Goal: Task Accomplishment & Management: Manage account settings

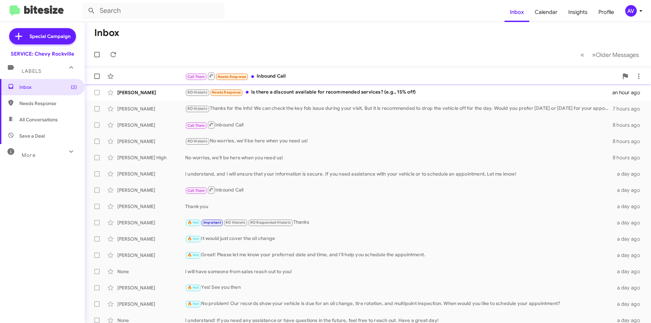
click at [304, 75] on div "Call Them Needs Response Inbound Call" at bounding box center [402, 76] width 434 height 8
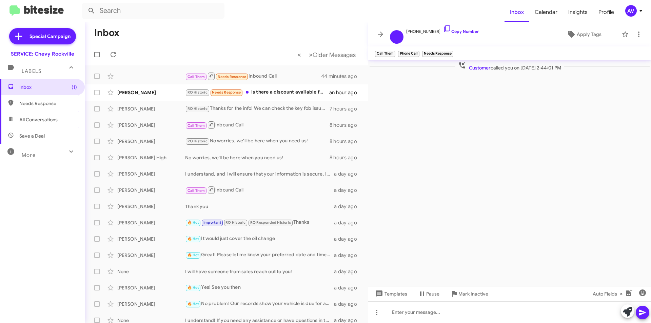
click at [633, 11] on div "AV" at bounding box center [632, 11] width 12 height 12
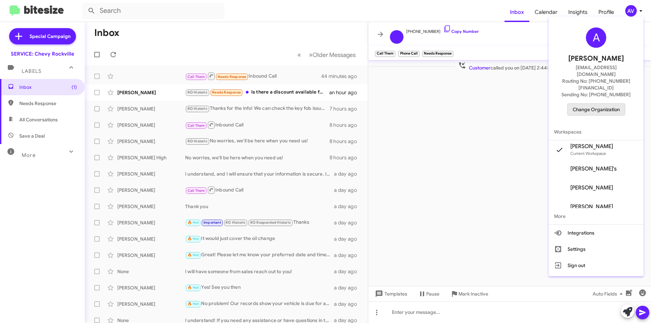
click at [578, 104] on span "Change Organization" at bounding box center [596, 110] width 47 height 12
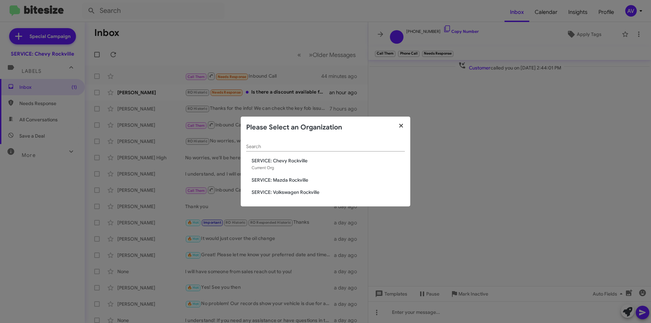
click at [404, 128] on icon "button" at bounding box center [402, 126] width 8 height 6
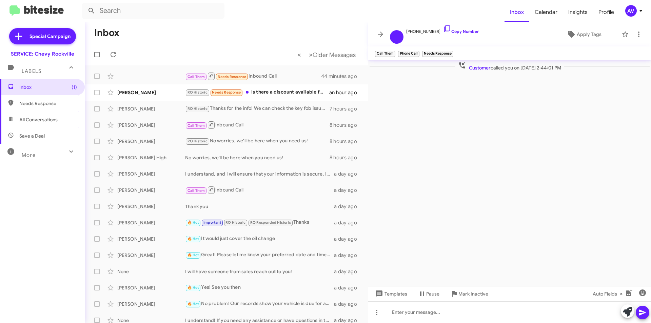
click at [627, 14] on div "AV" at bounding box center [632, 11] width 12 height 12
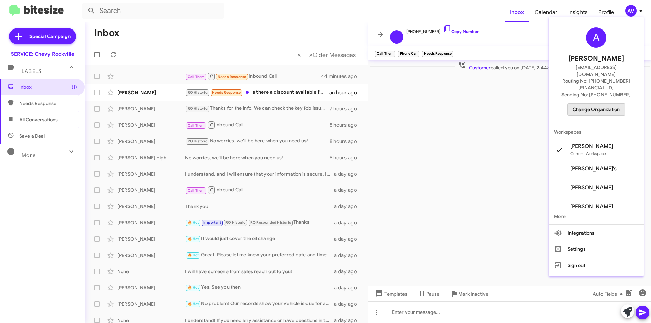
click at [603, 104] on span "Change Organization" at bounding box center [596, 110] width 47 height 12
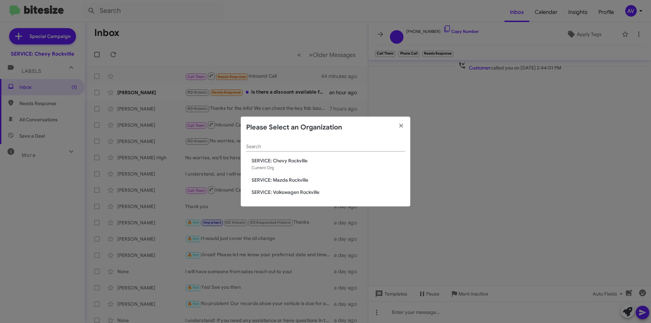
click at [305, 181] on span "SERVICE: Mazda Rockville" at bounding box center [328, 180] width 153 height 7
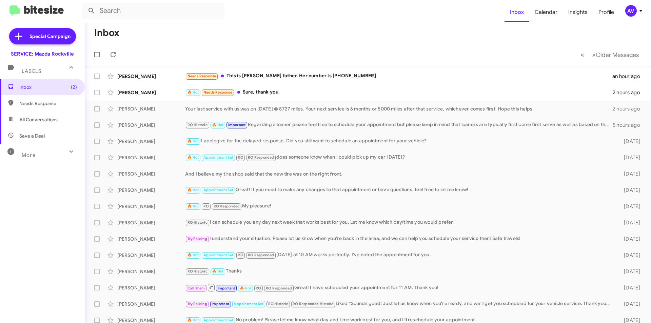
click at [627, 13] on div "AV" at bounding box center [632, 11] width 12 height 12
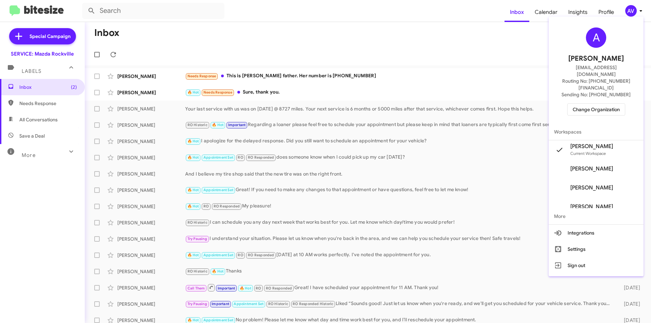
click at [574, 103] on button "Change Organization" at bounding box center [597, 109] width 58 height 12
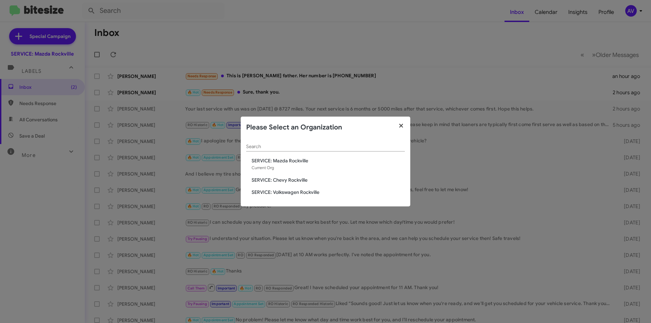
click at [406, 126] on button "button" at bounding box center [401, 126] width 19 height 19
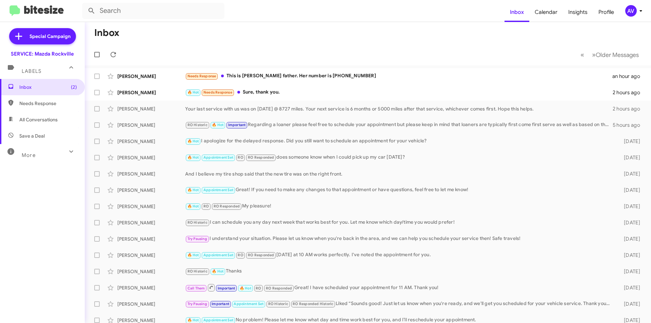
click at [407, 74] on modal-container "Please Select an Organization Search SERVICE: Mazda Rockville Current Org SERVI…" at bounding box center [325, 161] width 651 height 323
click at [316, 89] on div "🔥 Hot Needs Response Sure, thank you." at bounding box center [402, 93] width 434 height 8
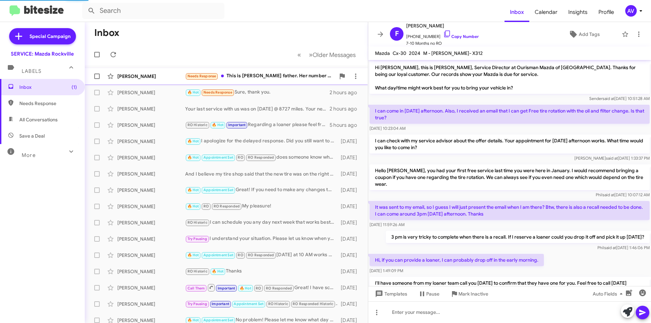
scroll to position [51, 0]
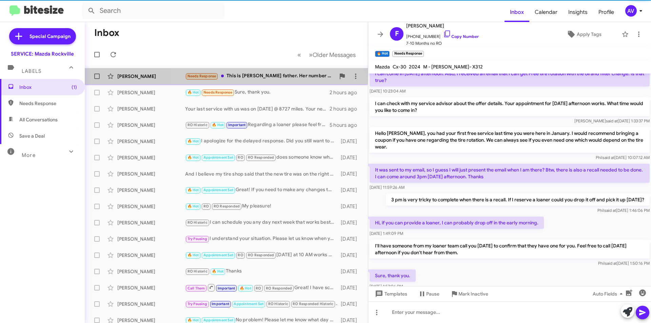
click at [315, 78] on div "Needs Response This is Keely's father. Her number is 410-370-5150" at bounding box center [260, 76] width 150 height 8
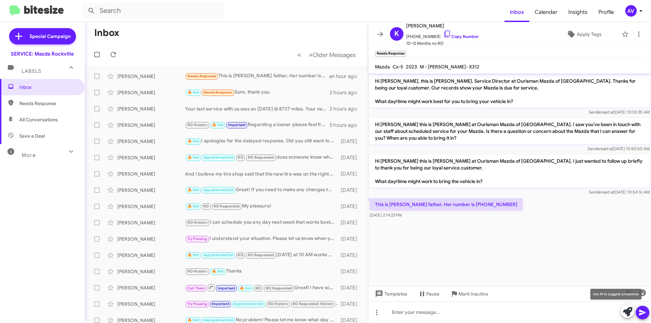
click at [626, 313] on icon at bounding box center [627, 311] width 9 height 9
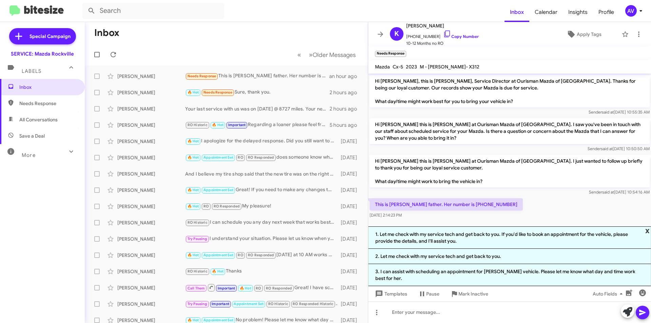
click at [647, 235] on span "x" at bounding box center [648, 231] width 4 height 8
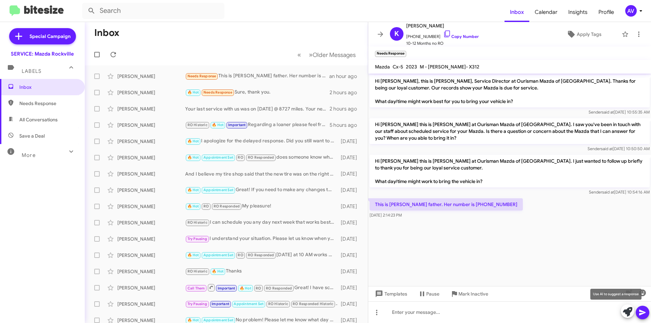
click at [625, 312] on icon at bounding box center [627, 311] width 9 height 9
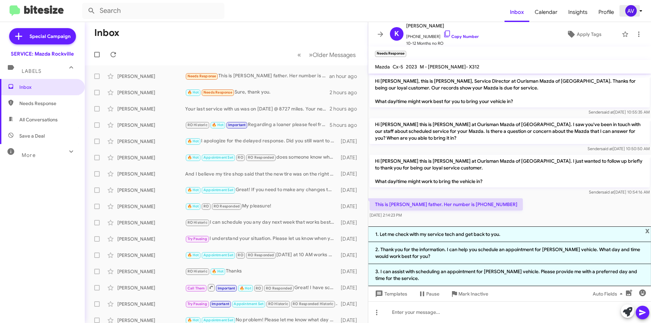
click at [633, 16] on div "AV" at bounding box center [632, 11] width 12 height 12
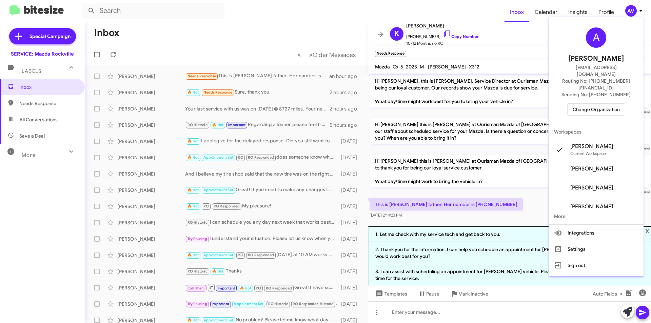
click at [603, 104] on span "Change Organization" at bounding box center [596, 110] width 47 height 12
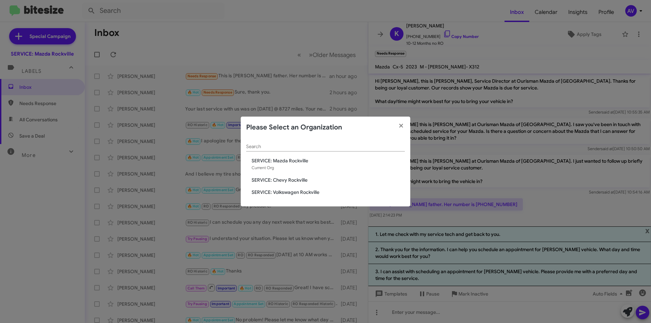
click at [310, 190] on span "SERVICE: Volkswagen Rockville" at bounding box center [328, 192] width 153 height 7
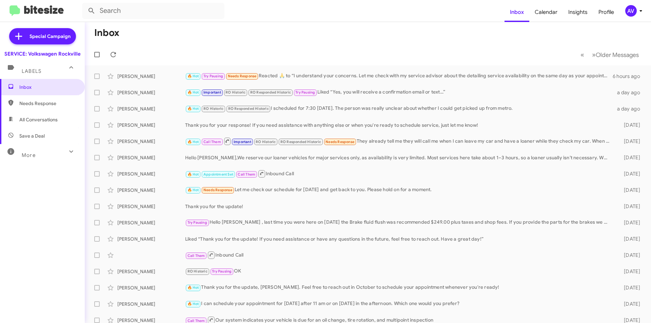
click at [625, 8] on span "AV" at bounding box center [635, 11] width 20 height 12
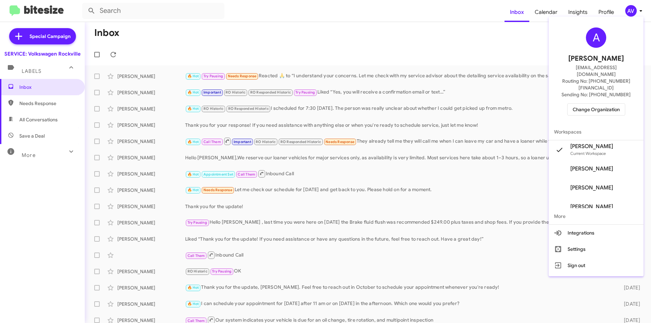
click at [585, 89] on div "A Andrea Ventura aventura@ourismancars.com Routing No: +1 (301) 424-7800 Sendin…" at bounding box center [596, 71] width 95 height 104
click at [584, 104] on span "Change Organization" at bounding box center [596, 110] width 47 height 12
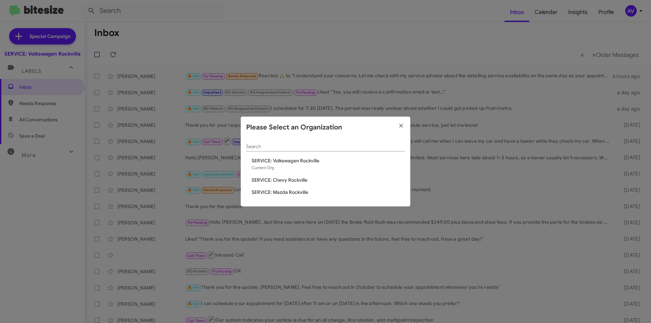
click at [269, 178] on span "SERVICE: Chevy Rockville" at bounding box center [328, 180] width 153 height 7
